Goal: Transaction & Acquisition: Purchase product/service

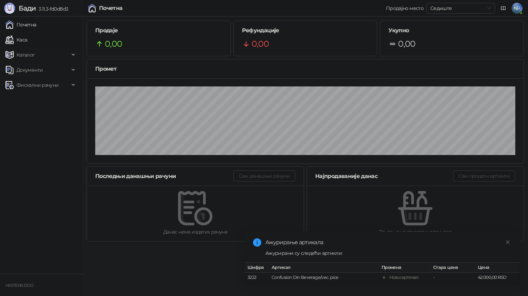
drag, startPoint x: 38, startPoint y: 42, endPoint x: 43, endPoint y: 44, distance: 5.0
click at [27, 41] on link "Каса" at bounding box center [16, 40] width 22 height 14
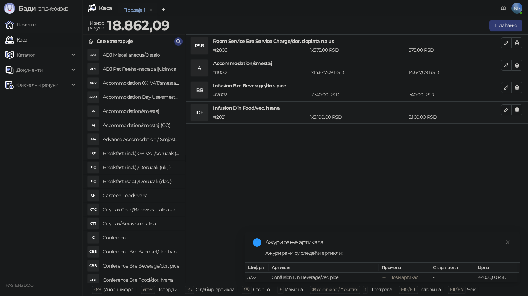
click at [126, 72] on h4 "ADJ Pet Fee/naknada za ljubimca" at bounding box center [141, 69] width 77 height 11
click at [121, 102] on h4 "Accommodation Day Use/smestaj dnevni boravak" at bounding box center [141, 97] width 77 height 11
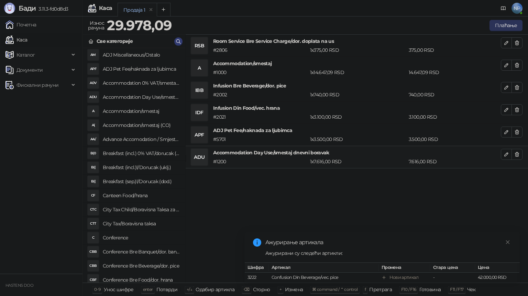
click at [503, 24] on button "Плаћање" at bounding box center [505, 25] width 33 height 11
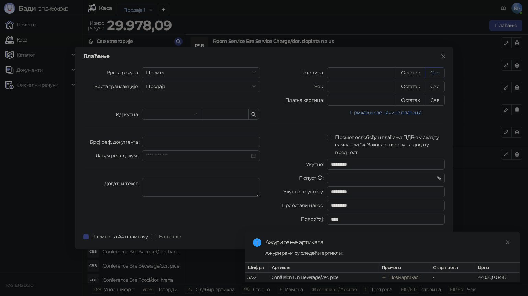
click at [437, 71] on button "Све" at bounding box center [435, 72] width 20 height 11
type input "********"
type input "****"
click at [508, 240] on icon "close" at bounding box center [508, 242] width 4 height 4
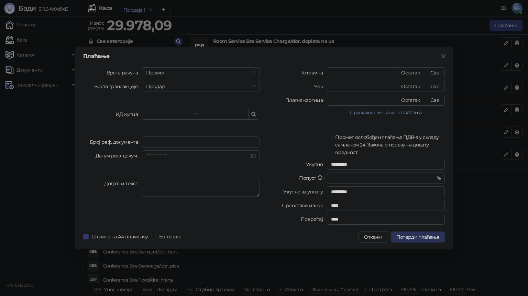
click at [426, 237] on span "Потврди плаћање" at bounding box center [417, 237] width 43 height 6
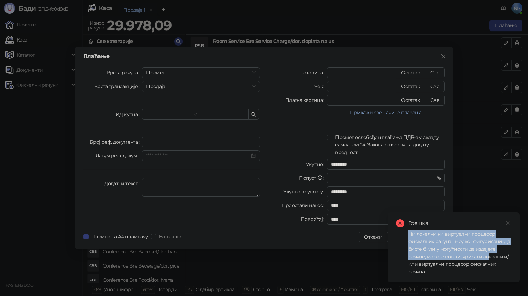
drag, startPoint x: 408, startPoint y: 235, endPoint x: 486, endPoint y: 258, distance: 81.0
click at [486, 258] on div "Ни локални ни виртуални процесор фискалних рачуна нису конфигурисани. Да бисте …" at bounding box center [459, 252] width 103 height 45
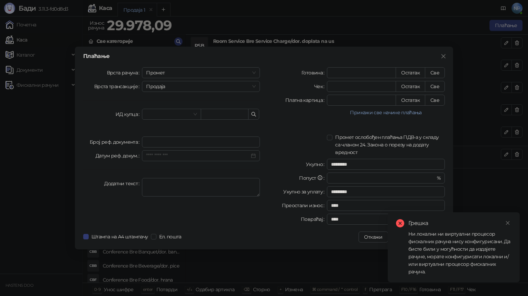
click at [349, 262] on div "Плаћање Врста рачуна Промет Врста трансакције Продаја ИД купца Број реф. докуме…" at bounding box center [264, 148] width 528 height 296
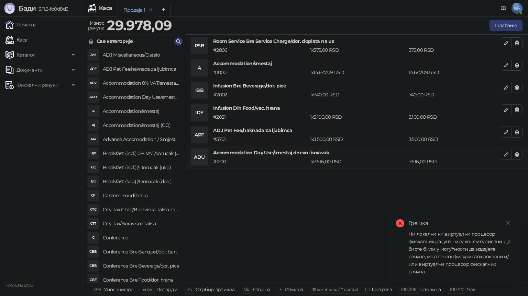
click at [46, 84] on span "Фискални рачуни" at bounding box center [37, 85] width 42 height 14
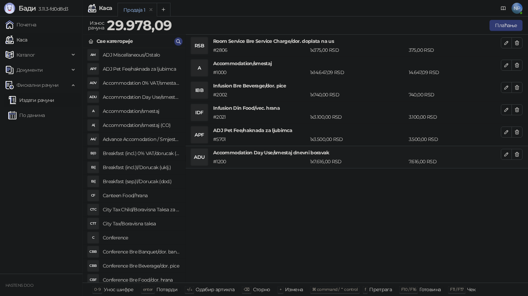
click at [36, 104] on link "Издати рачуни" at bounding box center [31, 100] width 46 height 14
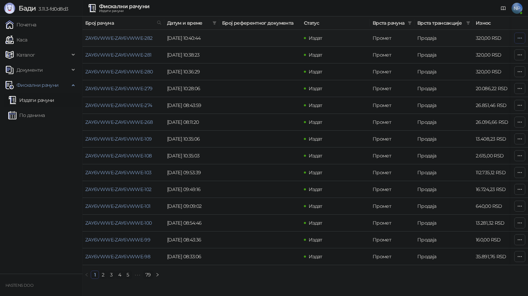
click at [516, 35] on button "button" at bounding box center [519, 38] width 11 height 11
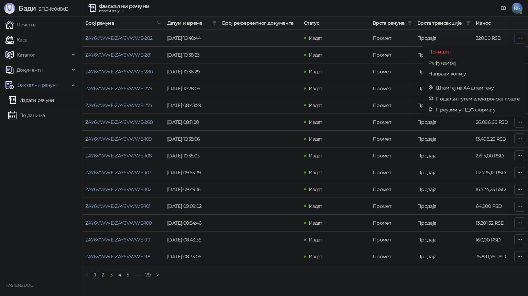
click at [516, 35] on button "button" at bounding box center [519, 38] width 11 height 11
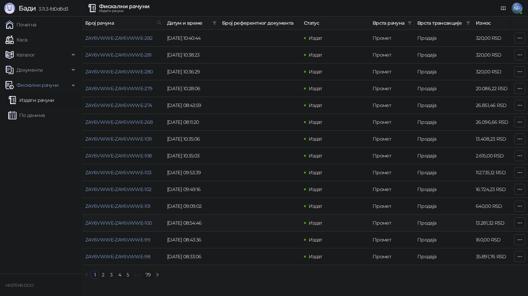
click at [476, 220] on td "13.281,32 RSD" at bounding box center [497, 223] width 48 height 17
click at [129, 279] on link "5" at bounding box center [128, 275] width 8 height 8
click at [48, 65] on span "Документи" at bounding box center [37, 70] width 64 height 14
click at [52, 84] on link "Улазни документи" at bounding box center [35, 85] width 55 height 14
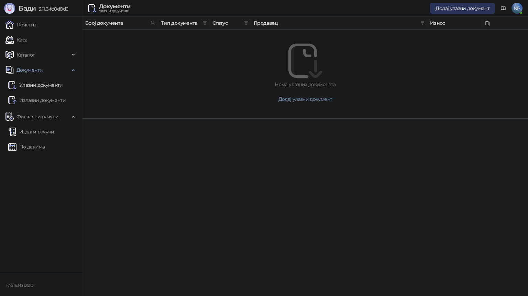
click at [466, 9] on span "Додај улазни документ" at bounding box center [462, 8] width 54 height 6
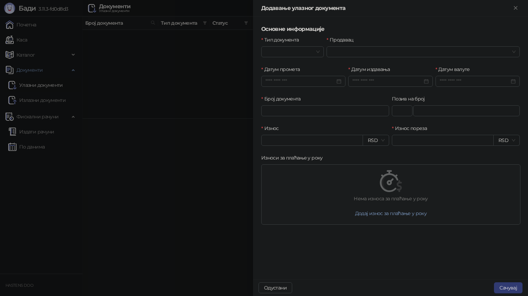
click at [133, 90] on div at bounding box center [264, 148] width 528 height 296
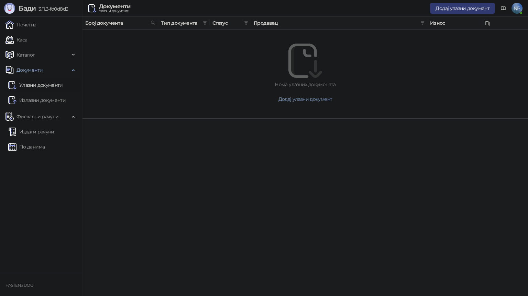
click at [316, 103] on button "Додај улазни документ" at bounding box center [305, 99] width 412 height 11
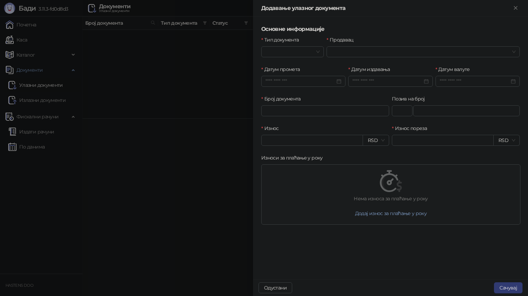
click at [172, 139] on div at bounding box center [264, 148] width 528 height 296
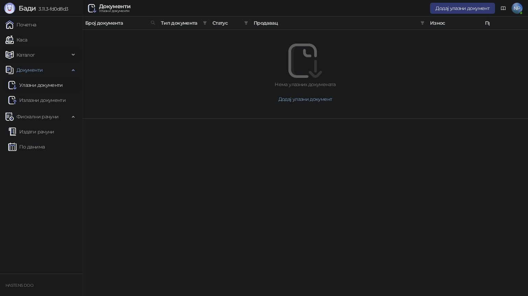
click at [47, 52] on span "Каталог" at bounding box center [37, 55] width 64 height 14
click at [11, 57] on img at bounding box center [9, 55] width 8 height 8
click at [14, 42] on link "Каса" at bounding box center [16, 40] width 22 height 14
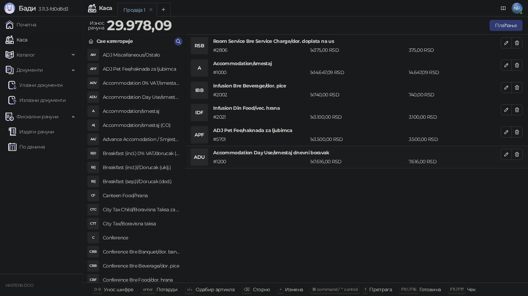
click at [125, 194] on h4 "Canteen Food/hrana" at bounding box center [141, 195] width 77 height 11
click at [500, 172] on button "button" at bounding box center [505, 176] width 11 height 11
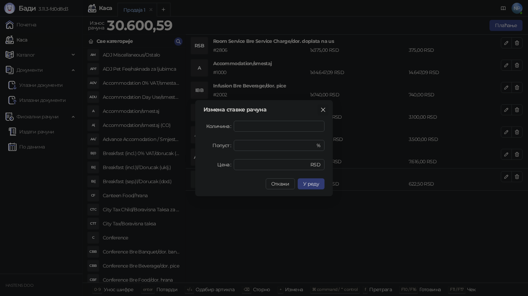
click at [324, 111] on icon "close" at bounding box center [322, 109] width 5 height 5
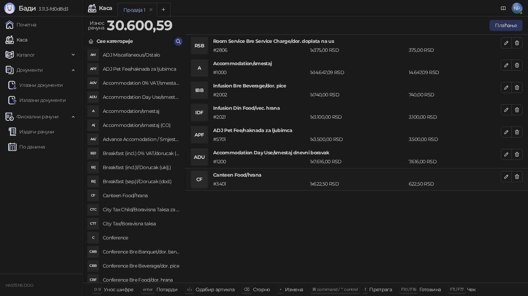
click at [498, 24] on button "Плаћање" at bounding box center [505, 25] width 33 height 11
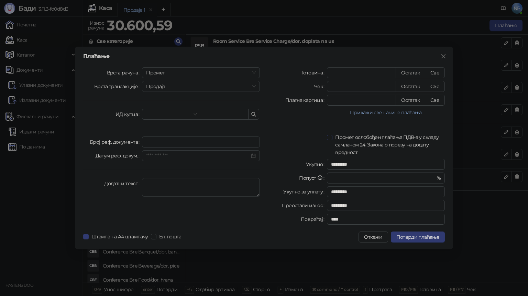
type input "*********"
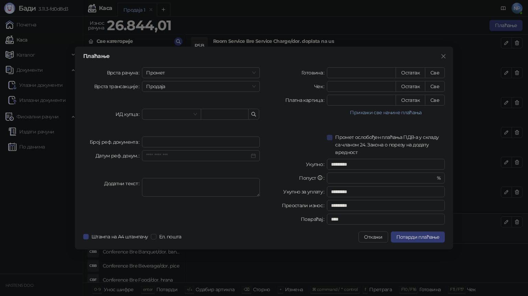
type input "*********"
click at [378, 113] on button "Прикажи све начине плаћања" at bounding box center [386, 113] width 118 height 8
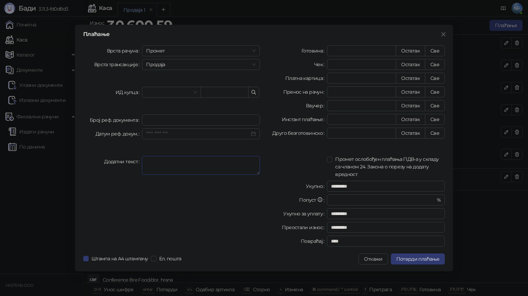
click at [186, 164] on textarea "Додатни текст" at bounding box center [201, 165] width 118 height 19
click at [81, 260] on div "Плаћање Врста рачуна Промет Врста трансакције Продаја ИД купца Број реф. докуме…" at bounding box center [264, 148] width 378 height 247
click at [407, 262] on span "Потврди плаћање" at bounding box center [417, 259] width 43 height 6
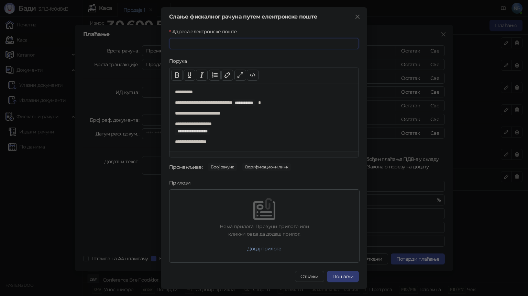
click at [219, 46] on input "Адреса електронске поште" at bounding box center [264, 43] width 190 height 11
click button "Close" at bounding box center [0, 0] width 0 height 0
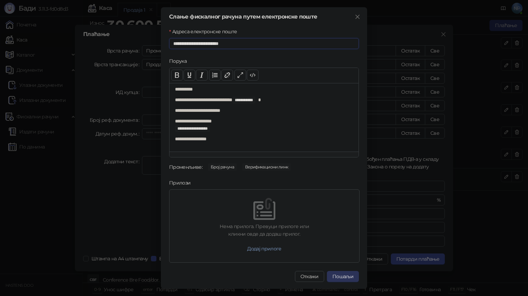
type input "**********"
click at [344, 277] on button "Пошаљи" at bounding box center [343, 276] width 32 height 11
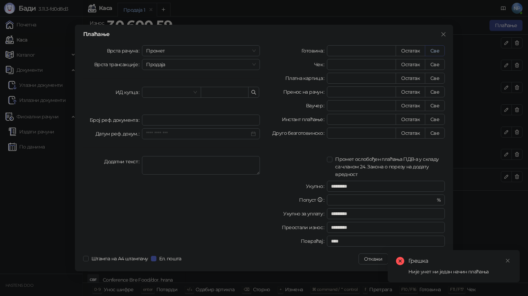
click at [433, 49] on button "Све" at bounding box center [435, 50] width 20 height 11
type input "********"
type input "****"
click at [508, 263] on icon "close" at bounding box center [507, 261] width 5 height 5
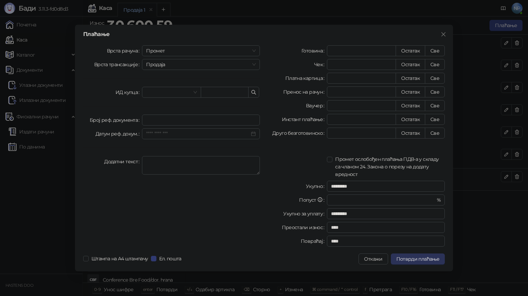
click at [406, 259] on span "Потврди плаћање" at bounding box center [417, 259] width 43 height 6
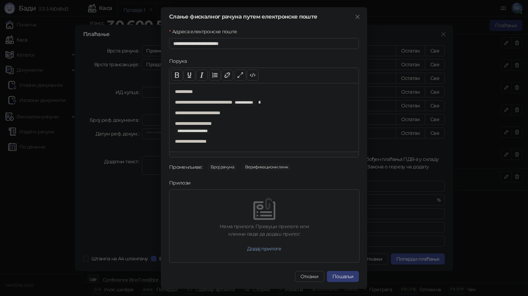
scroll to position [0, 0]
click at [340, 279] on button "Пошаљи" at bounding box center [343, 276] width 32 height 11
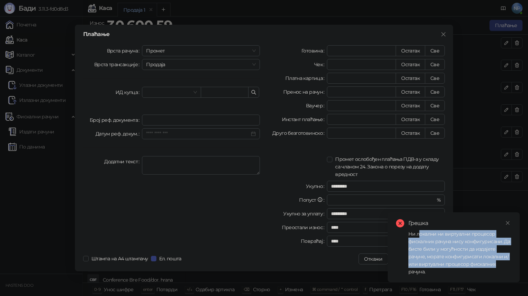
drag, startPoint x: 425, startPoint y: 238, endPoint x: 497, endPoint y: 263, distance: 76.7
click at [497, 263] on div "Ни локални ни виртуални процесор фискалних рачуна нису конфигурисани. Да бисте …" at bounding box center [459, 252] width 103 height 45
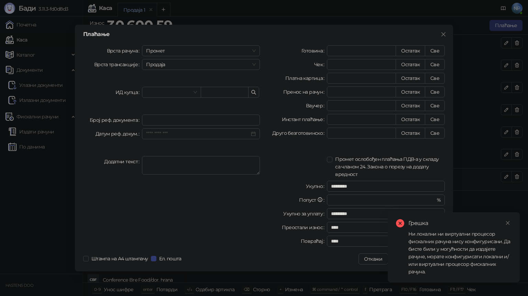
click at [494, 273] on div "Ни локални ни виртуални процесор фискалних рачуна нису конфигурисани. Да бисте …" at bounding box center [459, 252] width 103 height 45
click at [350, 259] on div at bounding box center [271, 259] width 174 height 11
click at [40, 170] on div "Плаћање Врста рачуна Промет Врста трансакције Продаја ИД купца Број реф. докуме…" at bounding box center [264, 148] width 528 height 296
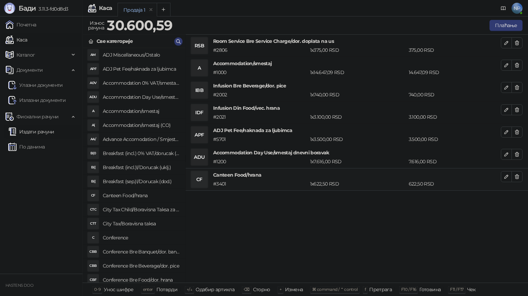
click at [33, 133] on link "Издати рачуни" at bounding box center [31, 132] width 46 height 14
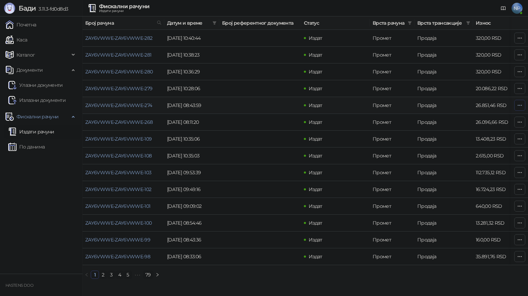
click at [517, 106] on icon "button" at bounding box center [519, 105] width 5 height 5
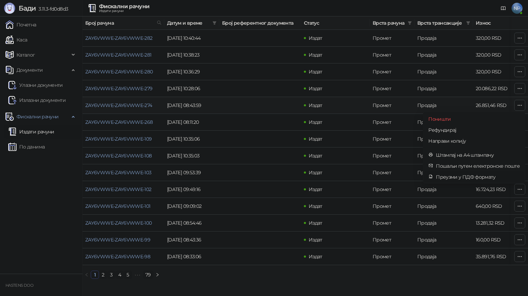
click at [452, 177] on span "Преузми у ПДФ формату" at bounding box center [478, 177] width 84 height 8
